Goal: Task Accomplishment & Management: Complete application form

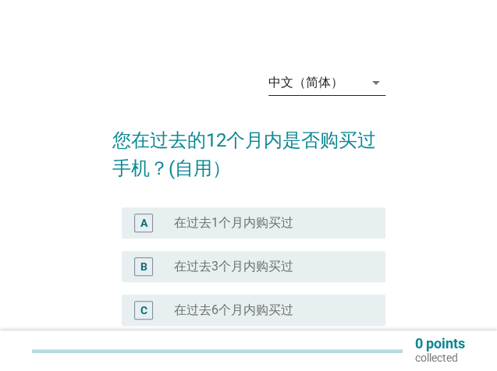
click at [341, 90] on div "中文（简体）" at bounding box center [305, 83] width 75 height 14
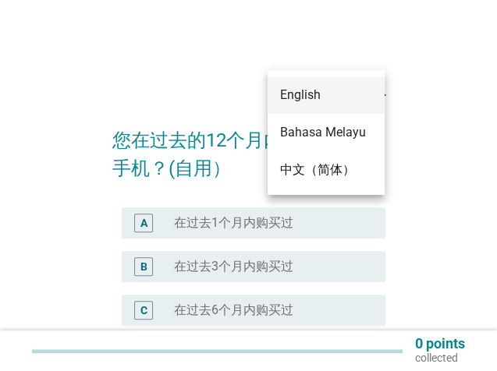
click at [341, 100] on div "English" at bounding box center [326, 95] width 92 height 19
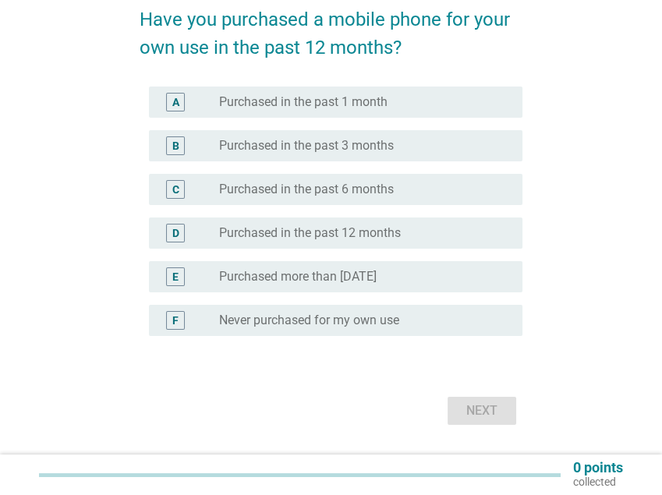
scroll to position [154, 0]
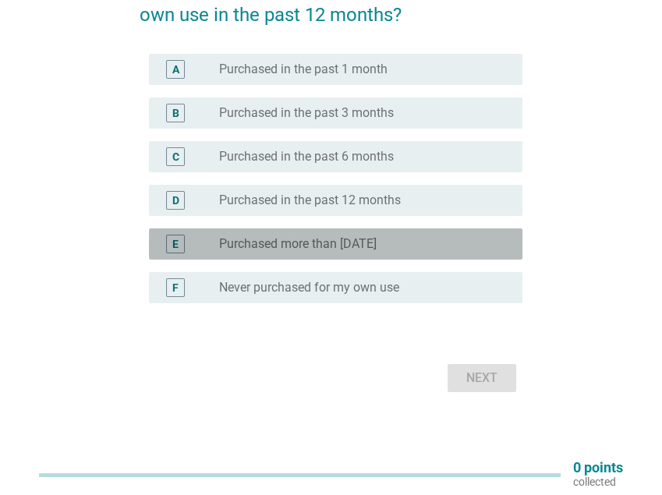
click at [175, 246] on div "E" at bounding box center [175, 244] width 6 height 16
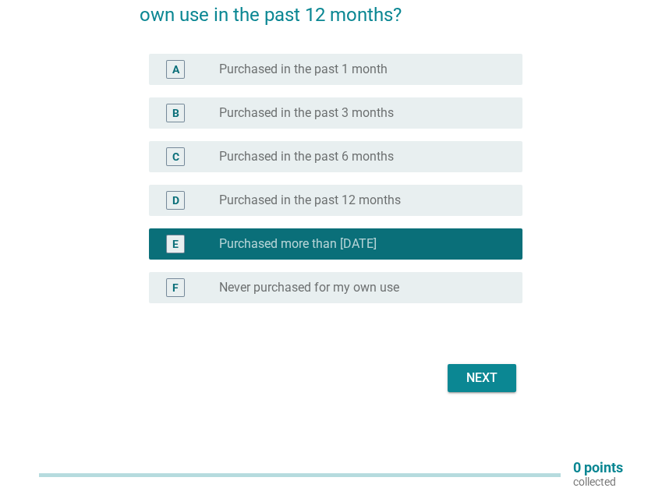
click at [492, 370] on div "Next" at bounding box center [482, 378] width 44 height 19
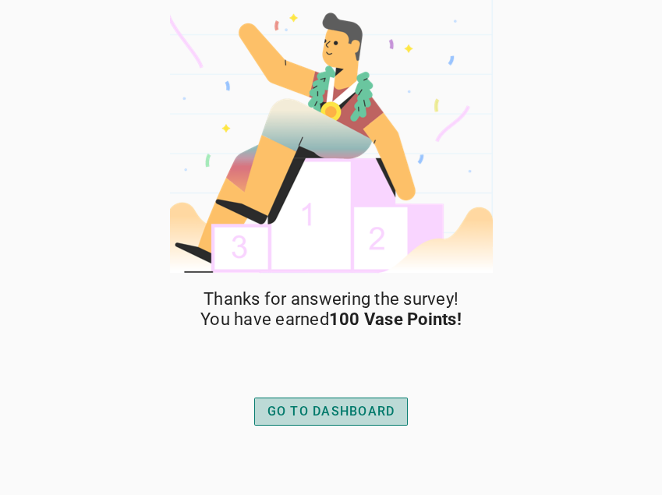
click at [323, 370] on div "GO TO DASHBOARD" at bounding box center [331, 411] width 128 height 19
click at [342, 409] on div "GO TO DASHBOARD" at bounding box center [331, 411] width 128 height 19
